Goal: Communication & Community: Ask a question

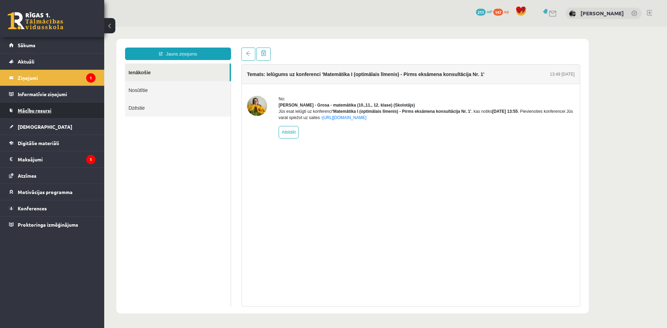
click at [47, 111] on span "Mācību resursi" at bounding box center [35, 110] width 34 height 6
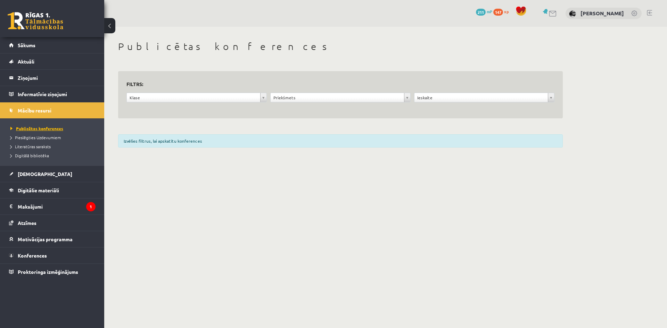
click at [44, 128] on span "Publicētas konferences" at bounding box center [36, 129] width 53 height 6
click at [555, 99] on div "**********" at bounding box center [340, 95] width 445 height 48
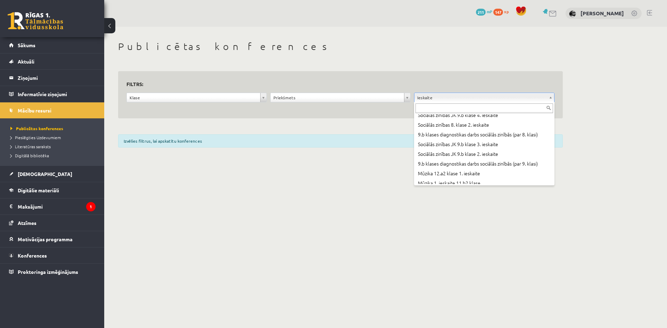
scroll to position [10736, 0]
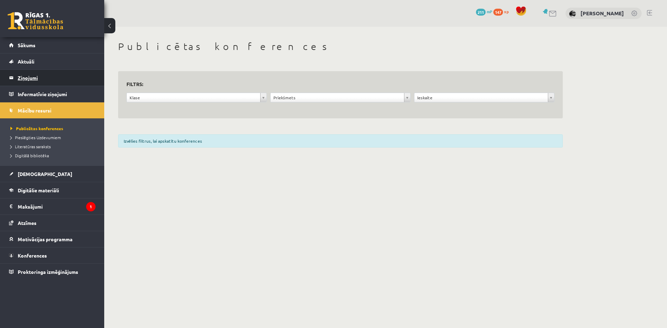
click at [30, 79] on legend "Ziņojumi 1" at bounding box center [57, 78] width 78 height 16
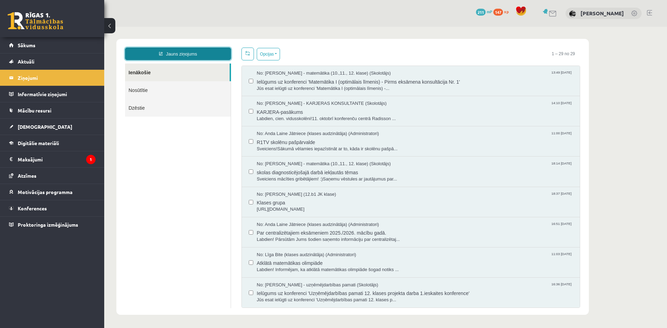
click at [202, 51] on link "Jauns ziņojums" at bounding box center [178, 54] width 106 height 13
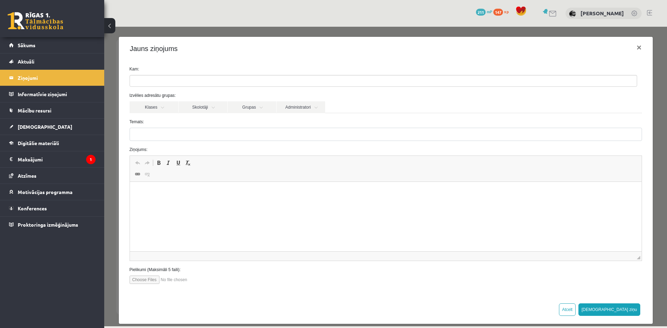
click at [233, 76] on ul at bounding box center [383, 80] width 507 height 11
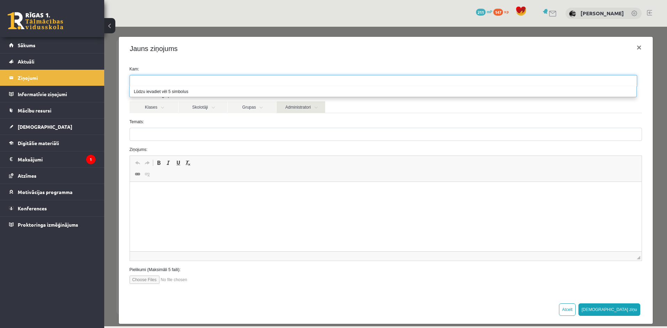
click at [308, 113] on link "Administratori" at bounding box center [301, 107] width 49 height 12
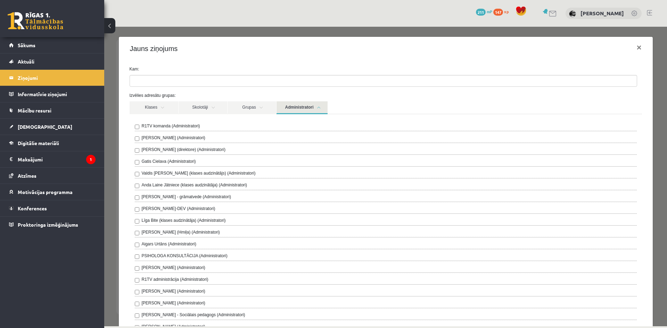
click at [170, 128] on label "R1TV komanda (Administratori)" at bounding box center [171, 126] width 58 height 6
click at [455, 121] on div "R1TV komanda (Administratori) Ivo Čapiņš (Administratori) Gita Vāvere (direktor…" at bounding box center [386, 228] width 513 height 229
click at [314, 108] on link "Administratori" at bounding box center [302, 107] width 51 height 13
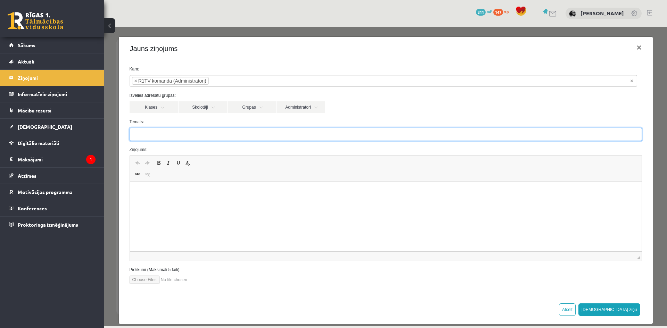
click at [149, 134] on input "Temats:" at bounding box center [386, 134] width 513 height 13
type input "**********"
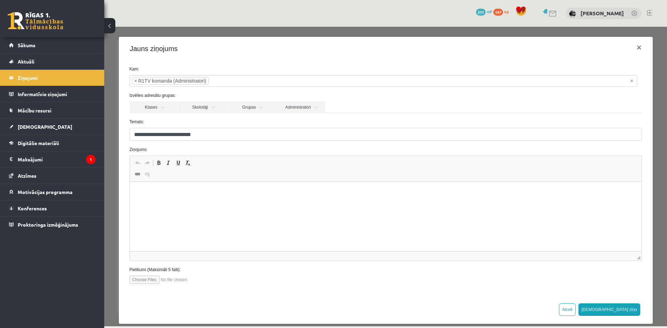
click at [166, 194] on p "Editor, wiswyg-editor-47433775021820-1760530065-239" at bounding box center [386, 192] width 498 height 7
click at [199, 193] on p "**********" at bounding box center [383, 192] width 493 height 7
click at [228, 195] on p "**********" at bounding box center [383, 192] width 493 height 7
click at [620, 313] on button "Sūtīt ziņu" at bounding box center [610, 310] width 62 height 13
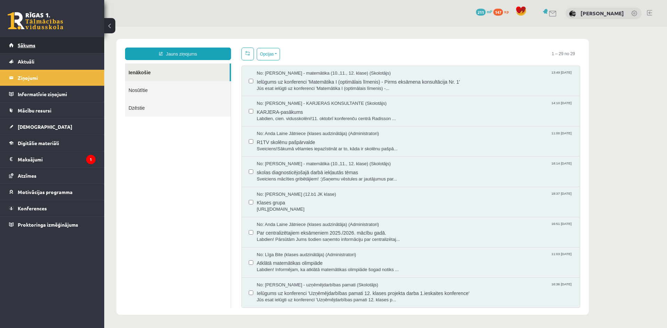
click at [18, 44] on span "Sākums" at bounding box center [27, 45] width 18 height 6
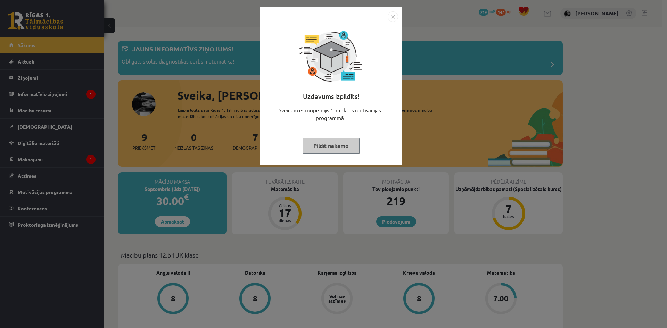
click at [336, 139] on button "Pildīt nākamo" at bounding box center [331, 146] width 57 height 16
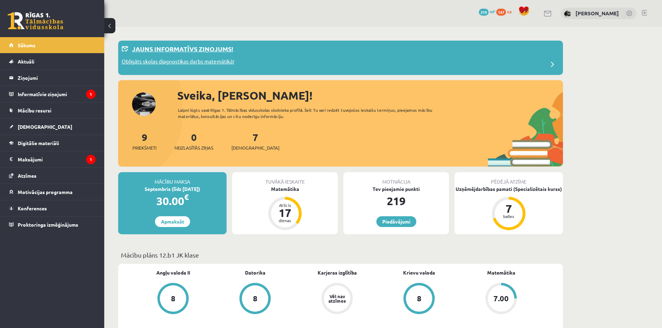
click at [238, 60] on div "Obligāts skolas diagnostikas darbs matemātikā!" at bounding box center [341, 65] width 438 height 14
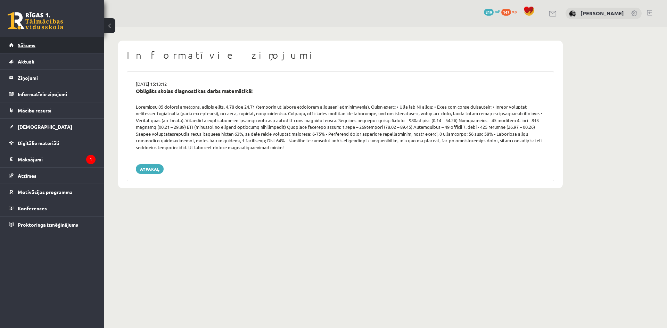
click at [20, 47] on span "Sākums" at bounding box center [27, 45] width 18 height 6
